Goal: Navigation & Orientation: Find specific page/section

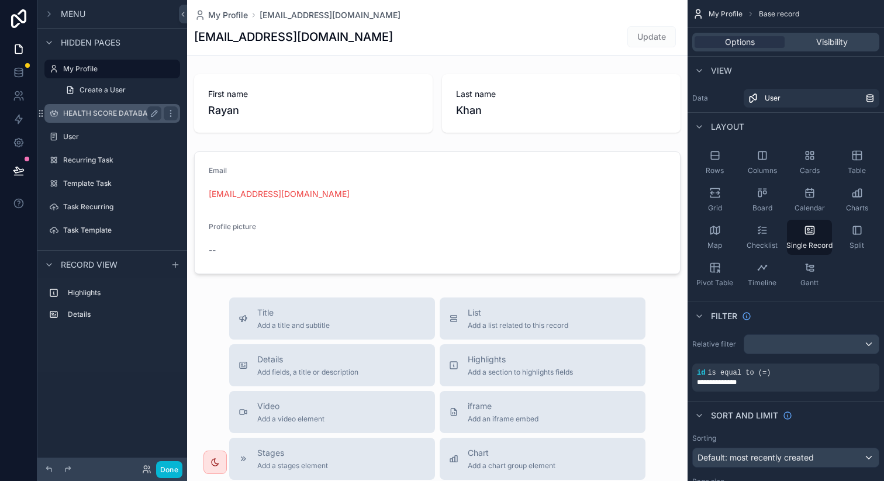
click at [114, 112] on label "HEALTH SCORE DATABASE" at bounding box center [110, 113] width 94 height 9
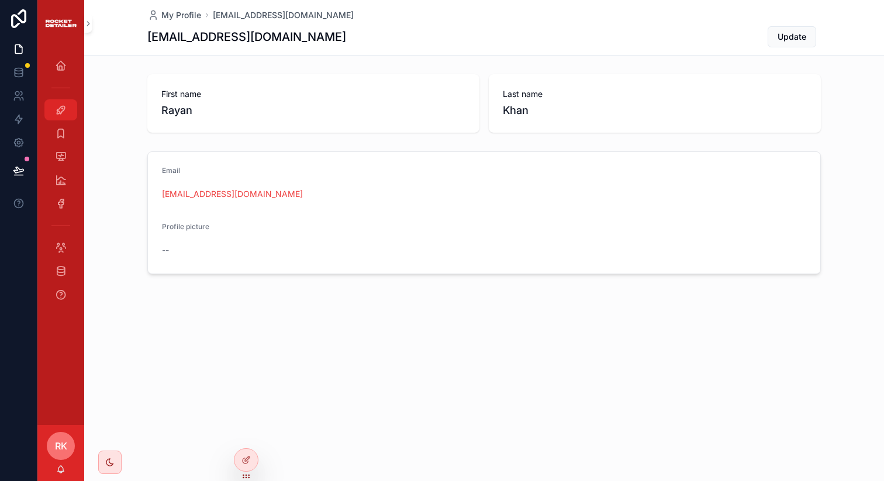
click at [61, 104] on icon "scrollable content" at bounding box center [61, 110] width 12 height 12
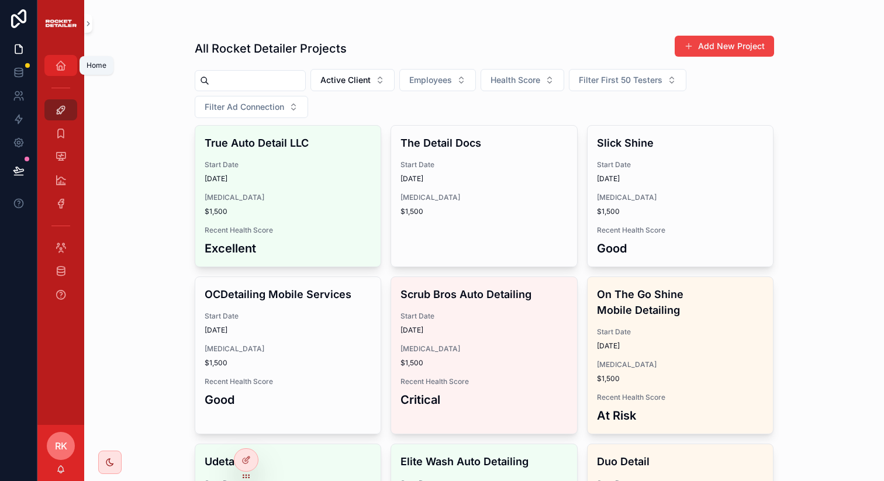
click at [57, 67] on icon "scrollable content" at bounding box center [61, 66] width 12 height 12
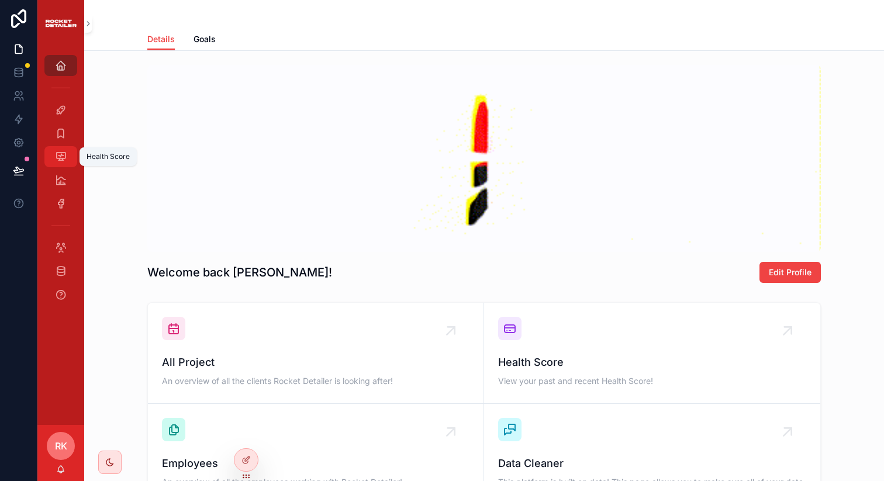
click at [64, 161] on icon "scrollable content" at bounding box center [61, 157] width 12 height 12
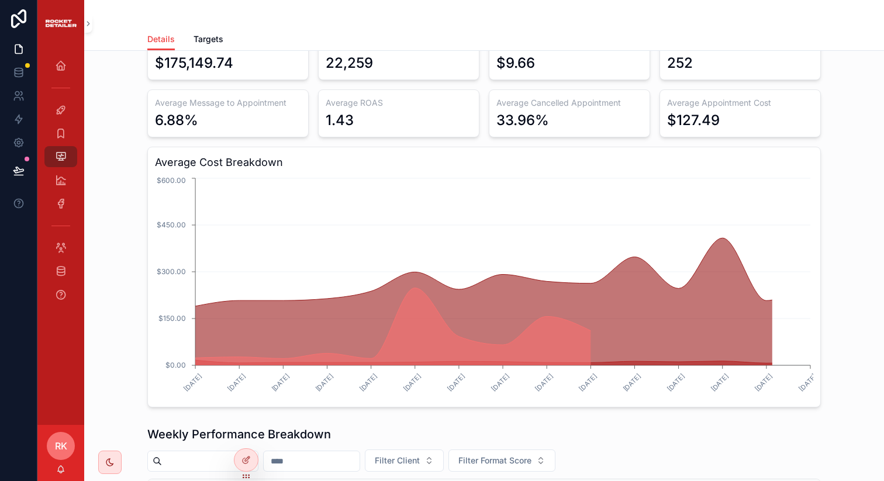
scroll to position [331, 0]
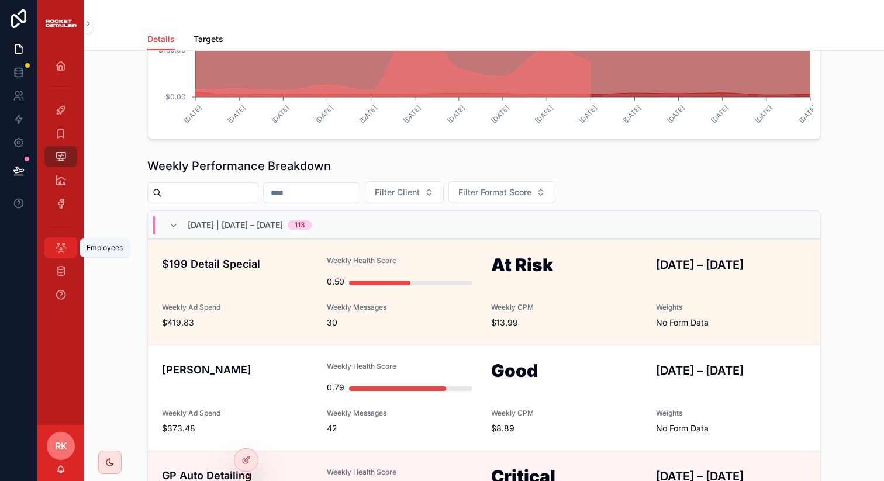
click at [60, 245] on icon "scrollable content" at bounding box center [61, 248] width 12 height 12
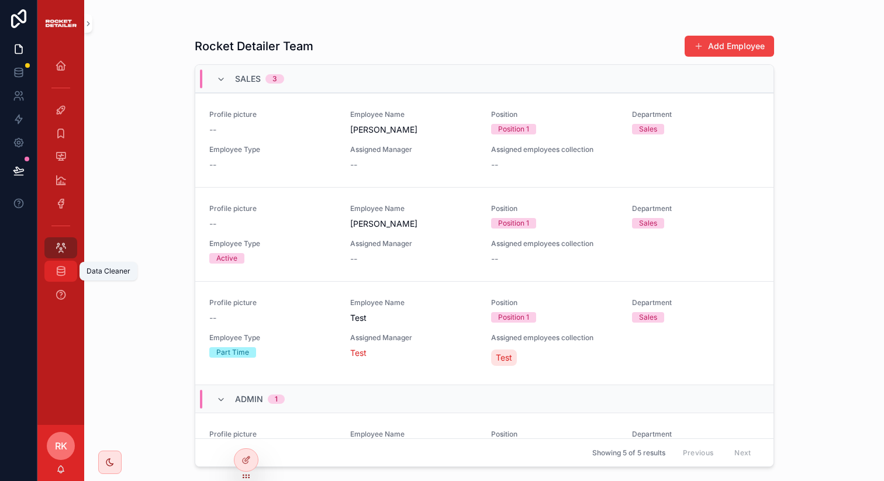
click at [60, 267] on icon "scrollable content" at bounding box center [61, 271] width 12 height 12
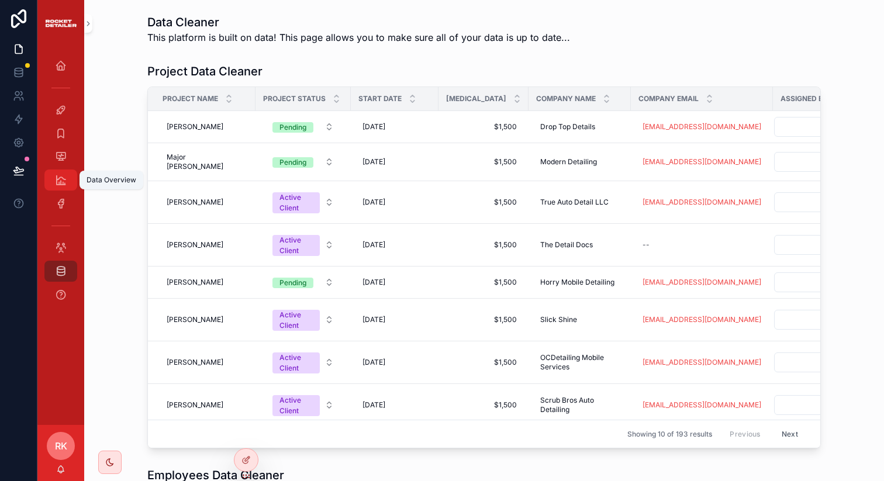
click at [64, 187] on div "Data Overview" at bounding box center [60, 180] width 19 height 19
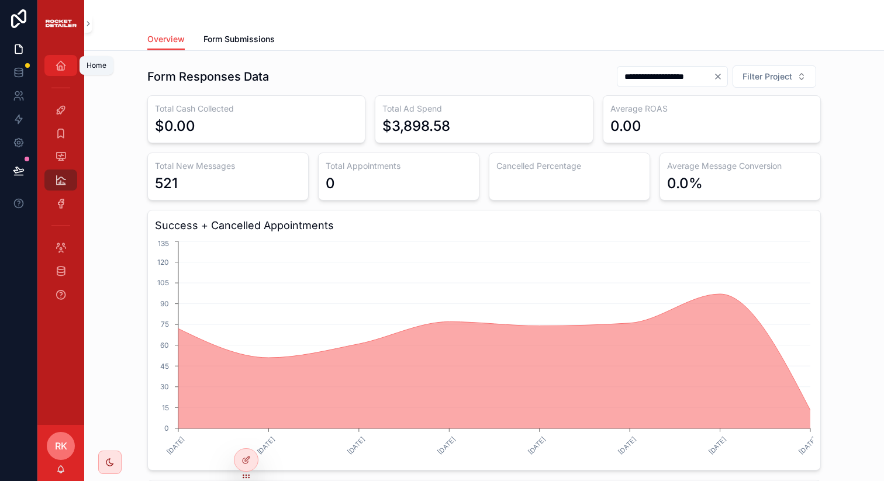
click at [54, 56] on div "Home" at bounding box center [60, 65] width 19 height 19
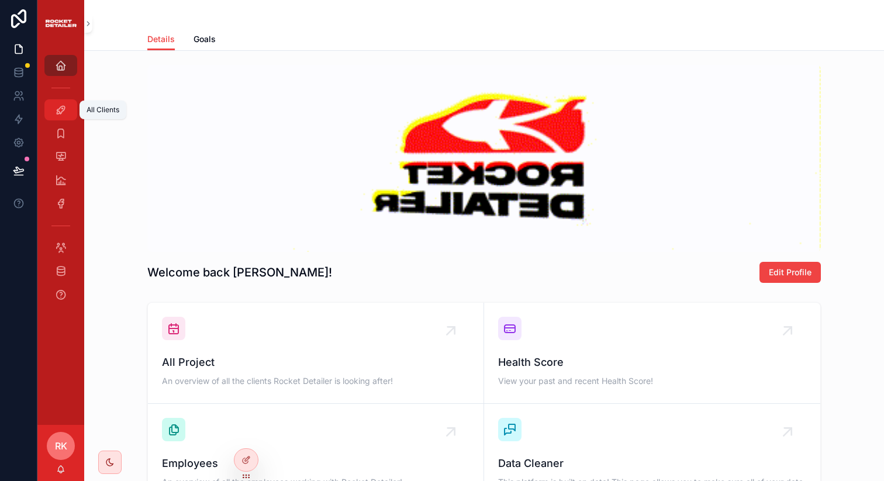
click at [64, 110] on icon "scrollable content" at bounding box center [61, 110] width 12 height 12
